Goal: Task Accomplishment & Management: Use online tool/utility

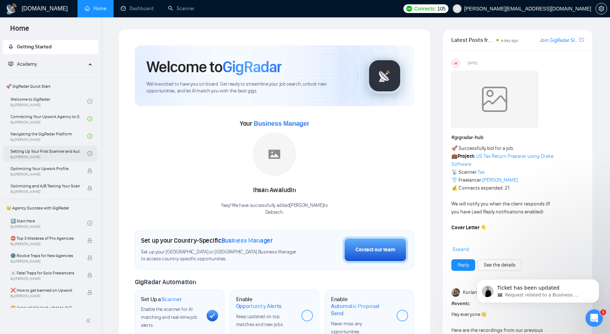
click at [32, 150] on link "Setting Up Your First Scanner and Auto-Bidder By [PERSON_NAME]" at bounding box center [48, 153] width 77 height 16
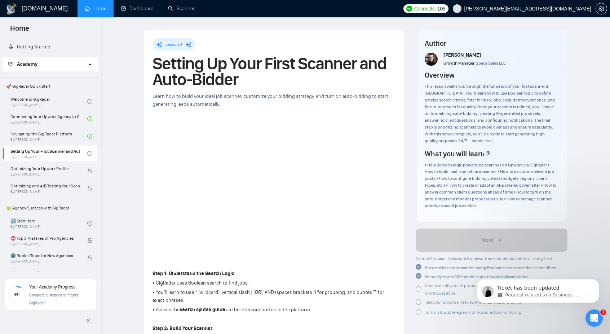
click at [32, 84] on span "🚀 GigRadar Quick Start" at bounding box center [50, 86] width 94 height 14
click at [26, 104] on link "Welcome to GigRadar By [PERSON_NAME]" at bounding box center [48, 101] width 77 height 16
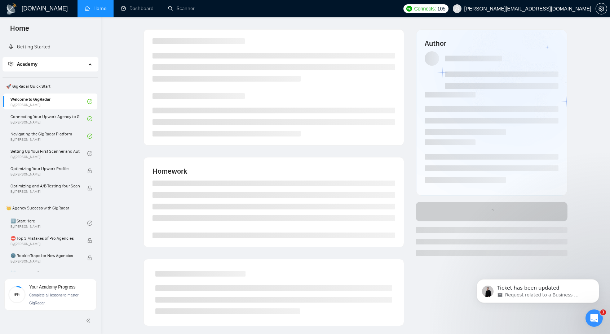
click at [23, 85] on span "🚀 GigRadar Quick Start" at bounding box center [50, 86] width 94 height 14
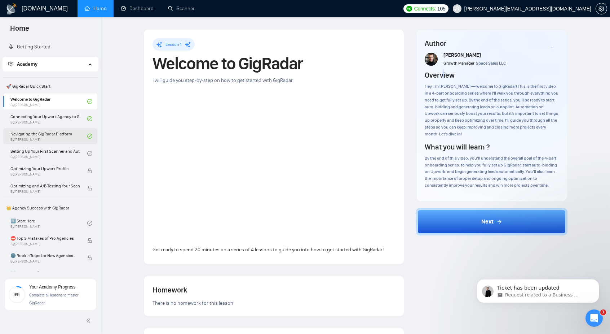
click at [51, 133] on link "Navigating the GigRadar Platform By [PERSON_NAME]" at bounding box center [48, 136] width 77 height 16
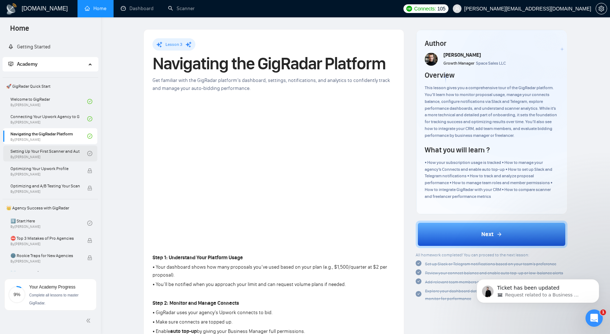
click at [48, 151] on link "Setting Up Your First Scanner and Auto-Bidder By [PERSON_NAME]" at bounding box center [48, 153] width 77 height 16
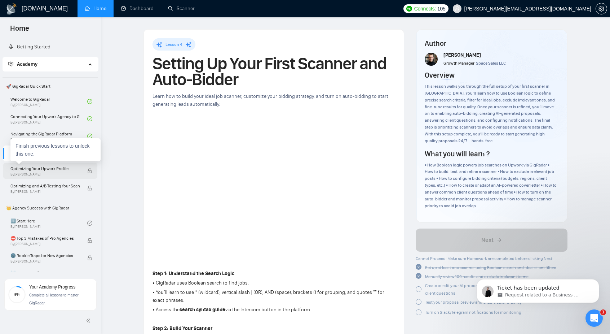
click at [47, 171] on span "Optimizing Your Upwork Profile" at bounding box center [44, 168] width 69 height 7
click at [36, 118] on link "Connecting Your Upwork Agency to GigRadar By [PERSON_NAME]" at bounding box center [48, 119] width 77 height 16
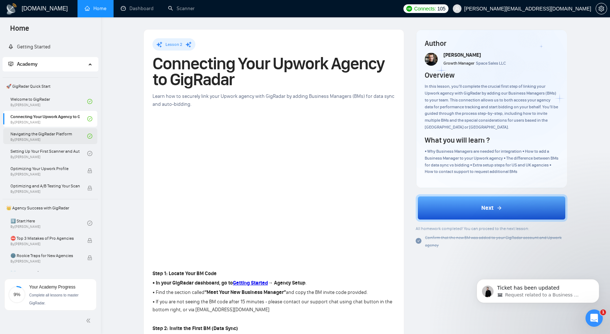
click at [26, 132] on link "Navigating the GigRadar Platform By [PERSON_NAME]" at bounding box center [48, 136] width 77 height 16
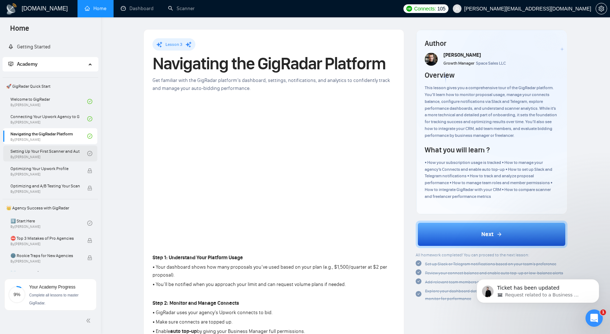
click at [36, 152] on link "Setting Up Your First Scanner and Auto-Bidder By [PERSON_NAME]" at bounding box center [48, 153] width 77 height 16
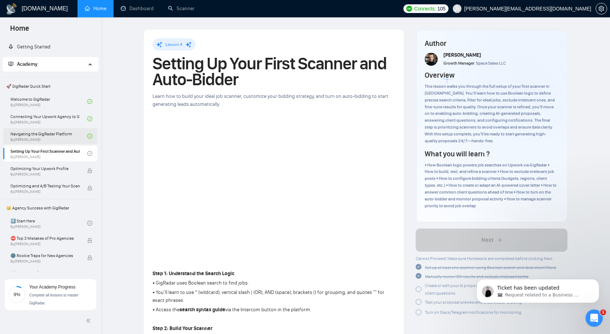
click at [34, 137] on link "Navigating the GigRadar Platform By [PERSON_NAME]" at bounding box center [48, 136] width 77 height 16
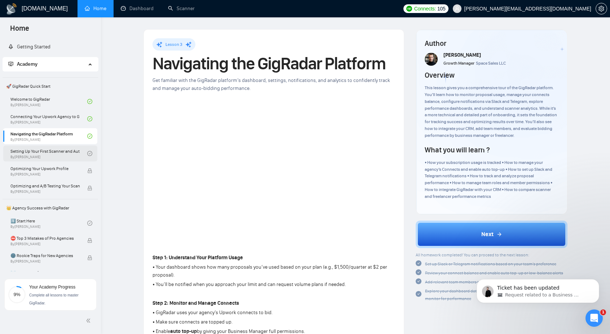
click at [34, 154] on link "Setting Up Your First Scanner and Auto-Bidder By [PERSON_NAME]" at bounding box center [48, 153] width 77 height 16
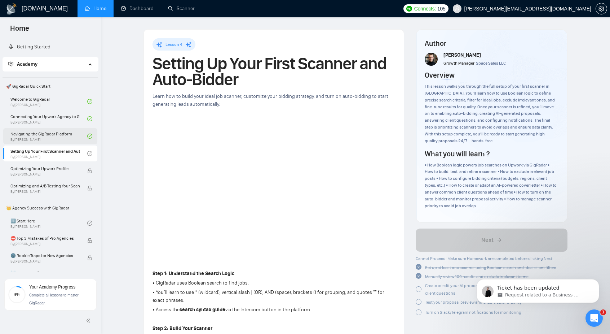
click at [36, 135] on link "Navigating the GigRadar Platform By [PERSON_NAME]" at bounding box center [48, 136] width 77 height 16
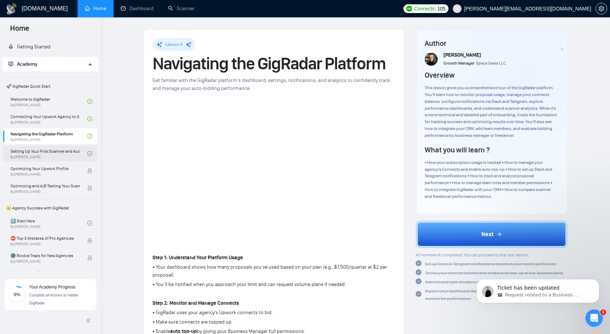
click at [32, 157] on link "Setting Up Your First Scanner and Auto-Bidder By [PERSON_NAME]" at bounding box center [48, 153] width 77 height 16
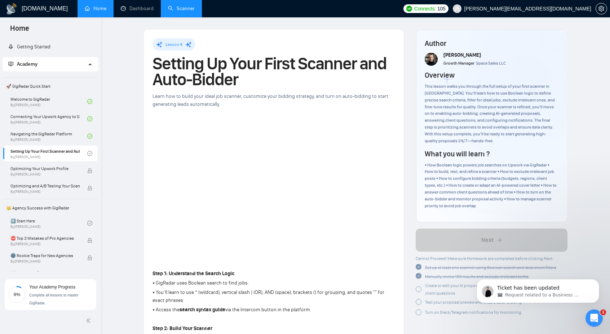
click at [186, 5] on link "Scanner" at bounding box center [181, 8] width 27 height 6
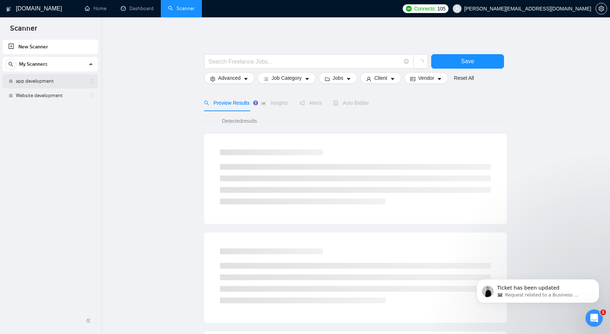
click at [22, 79] on link "app development" at bounding box center [50, 81] width 69 height 14
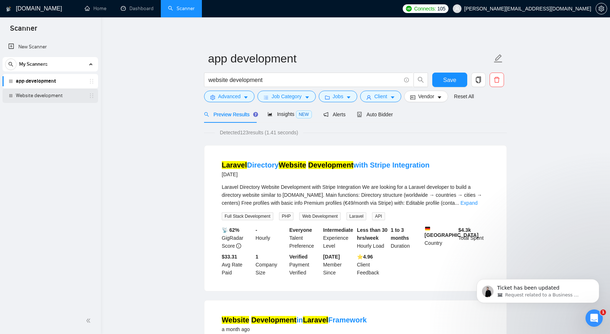
click at [45, 97] on link "Website development" at bounding box center [50, 95] width 69 height 14
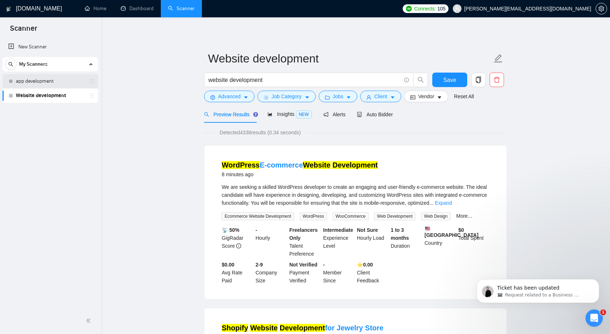
click at [41, 82] on link "app development" at bounding box center [50, 81] width 69 height 14
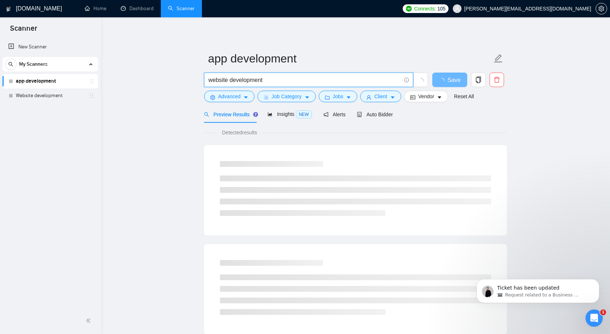
click at [212, 79] on input "website development" at bounding box center [304, 79] width 193 height 9
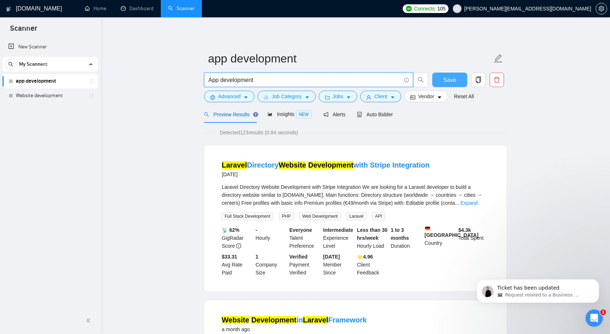
type input "App development"
click at [449, 74] on button "Save" at bounding box center [449, 79] width 35 height 14
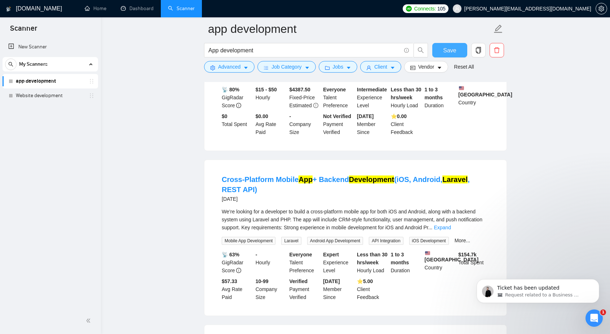
scroll to position [1249, 0]
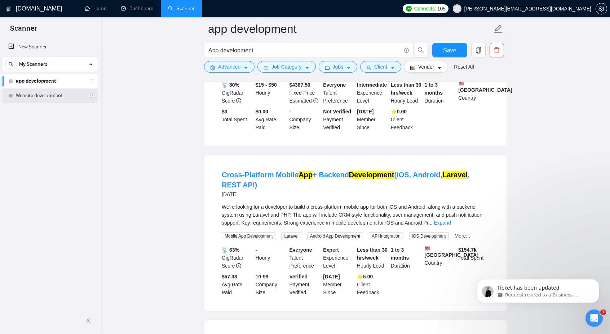
click at [44, 97] on link "Website development" at bounding box center [50, 95] width 69 height 14
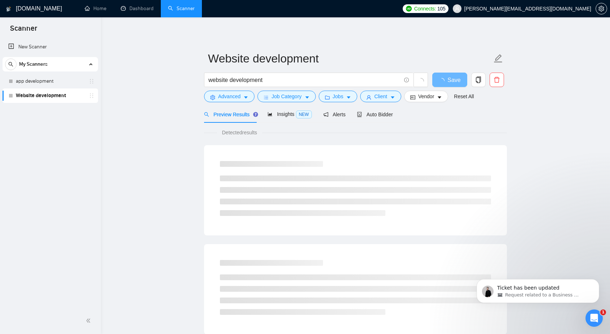
click at [46, 67] on span "My Scanners" at bounding box center [33, 64] width 28 height 14
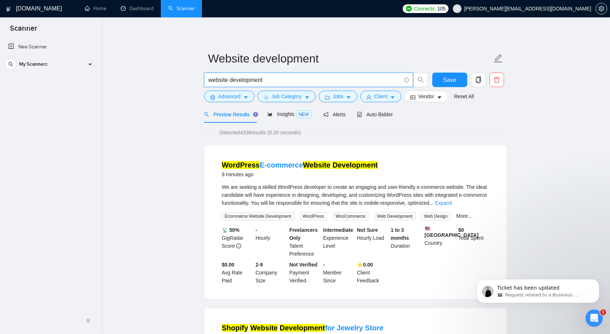
click at [276, 75] on input "website development" at bounding box center [304, 79] width 193 height 9
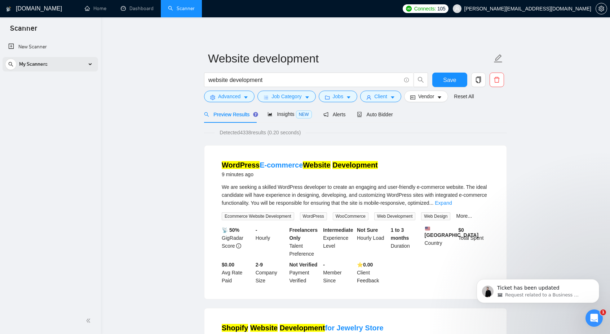
click at [45, 59] on span "My Scanners" at bounding box center [33, 64] width 28 height 14
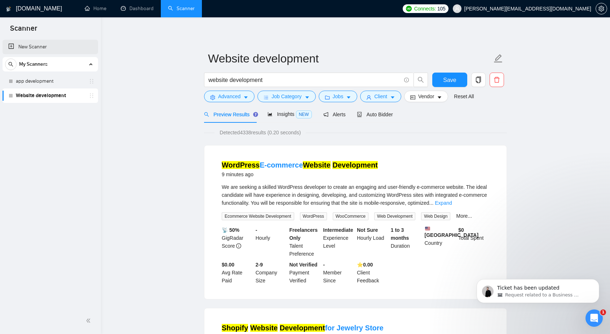
click at [15, 45] on link "New Scanner" at bounding box center [50, 47] width 84 height 14
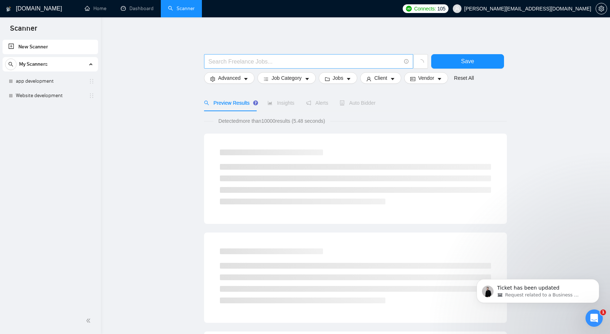
click at [266, 56] on span at bounding box center [308, 61] width 209 height 14
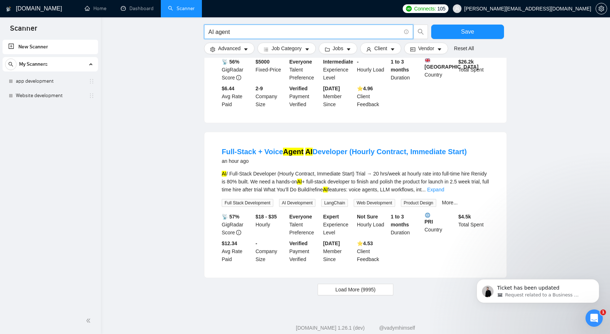
scroll to position [657, 0]
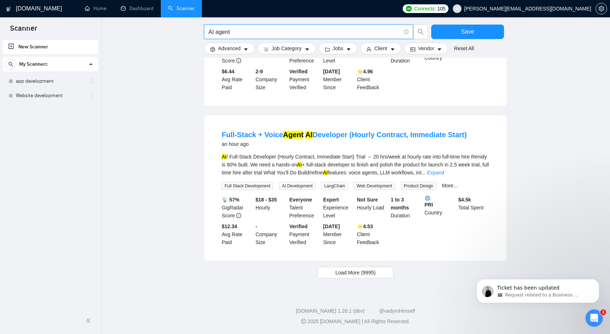
type input "AI agent"
click at [22, 96] on link "Website development" at bounding box center [50, 95] width 69 height 14
click at [18, 96] on link "Website development" at bounding box center [50, 95] width 69 height 14
click at [25, 96] on link "Website development" at bounding box center [50, 95] width 69 height 14
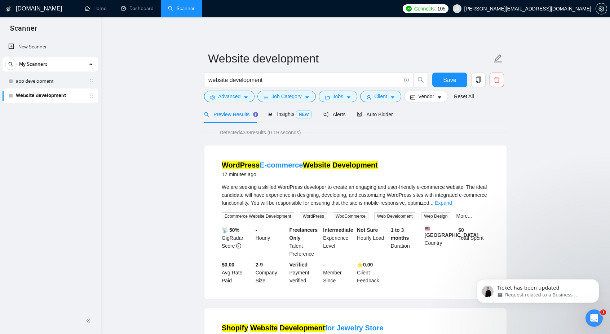
click at [497, 79] on icon "delete" at bounding box center [497, 79] width 6 height 6
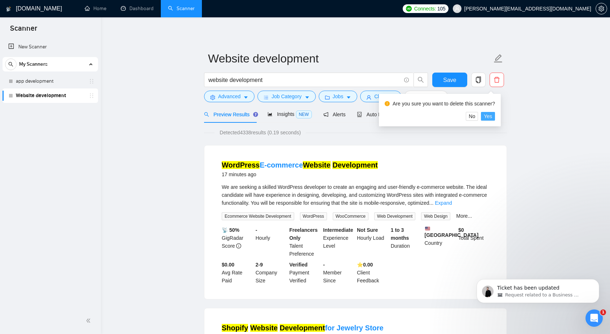
click at [490, 116] on span "Yes" at bounding box center [488, 116] width 8 height 8
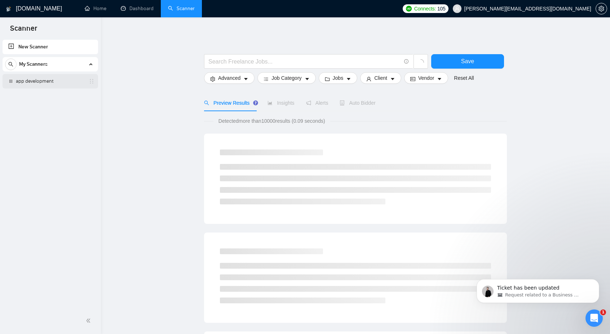
click at [45, 83] on link "app development" at bounding box center [50, 81] width 69 height 14
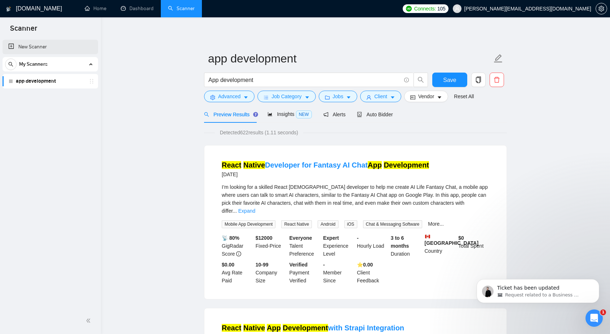
click at [43, 44] on link "New Scanner" at bounding box center [50, 47] width 84 height 14
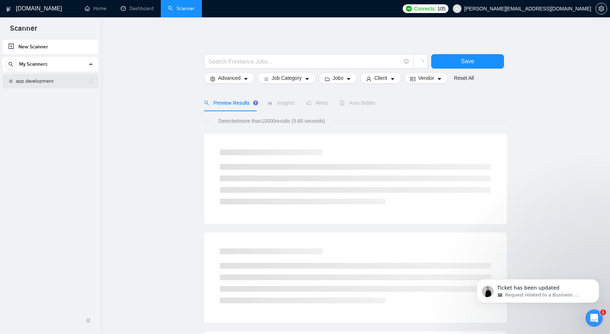
click at [36, 83] on link "app development" at bounding box center [50, 81] width 69 height 14
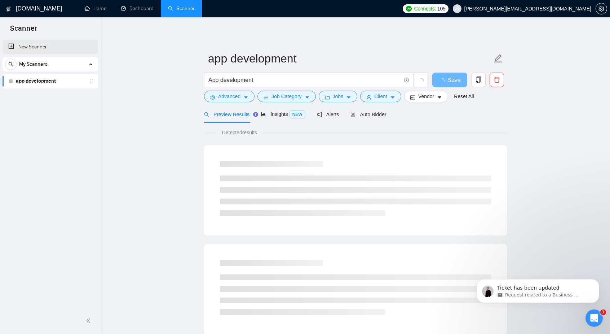
click at [36, 48] on link "New Scanner" at bounding box center [50, 47] width 84 height 14
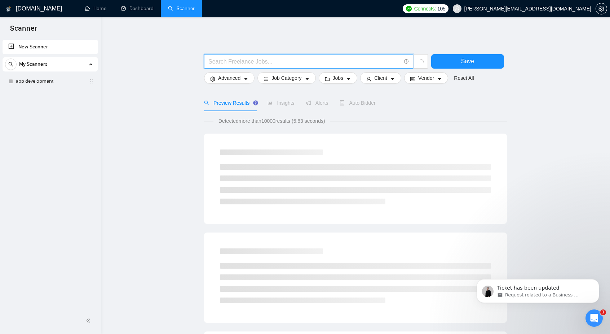
click at [234, 61] on input "text" at bounding box center [304, 61] width 193 height 9
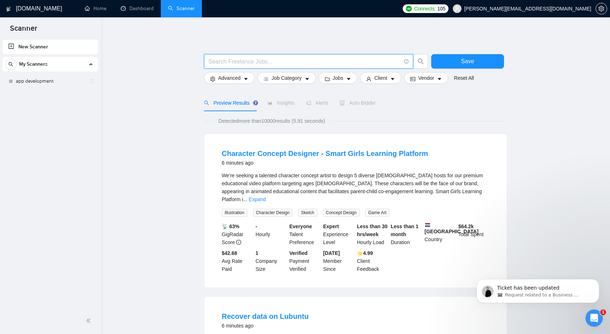
scroll to position [3, 0]
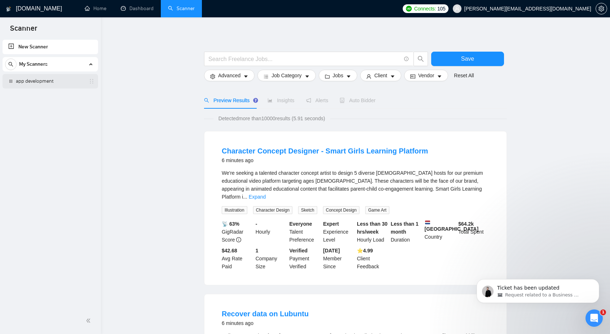
click at [34, 80] on link "app development" at bounding box center [50, 81] width 69 height 14
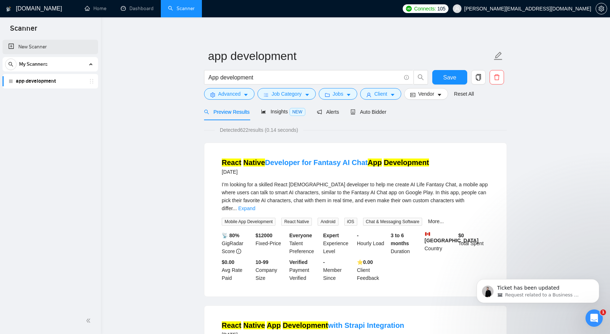
click at [45, 49] on link "New Scanner" at bounding box center [50, 47] width 84 height 14
